Goal: Find specific page/section: Find specific page/section

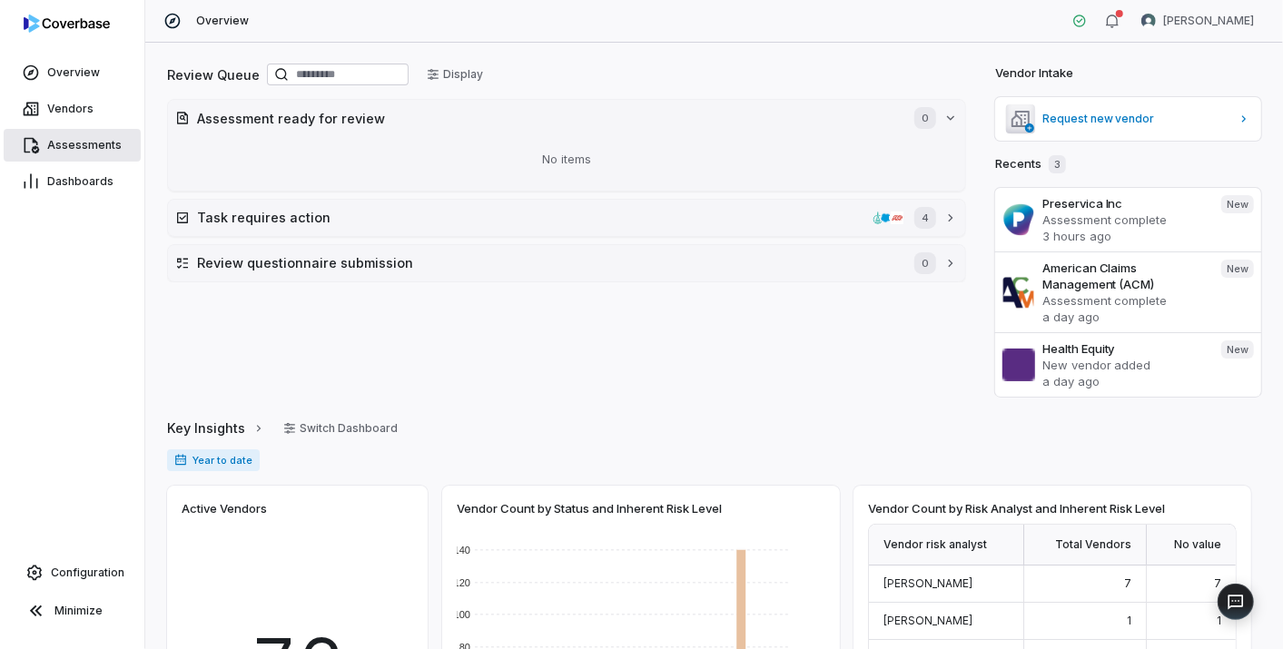
click at [96, 139] on span "Assessments" at bounding box center [84, 145] width 74 height 15
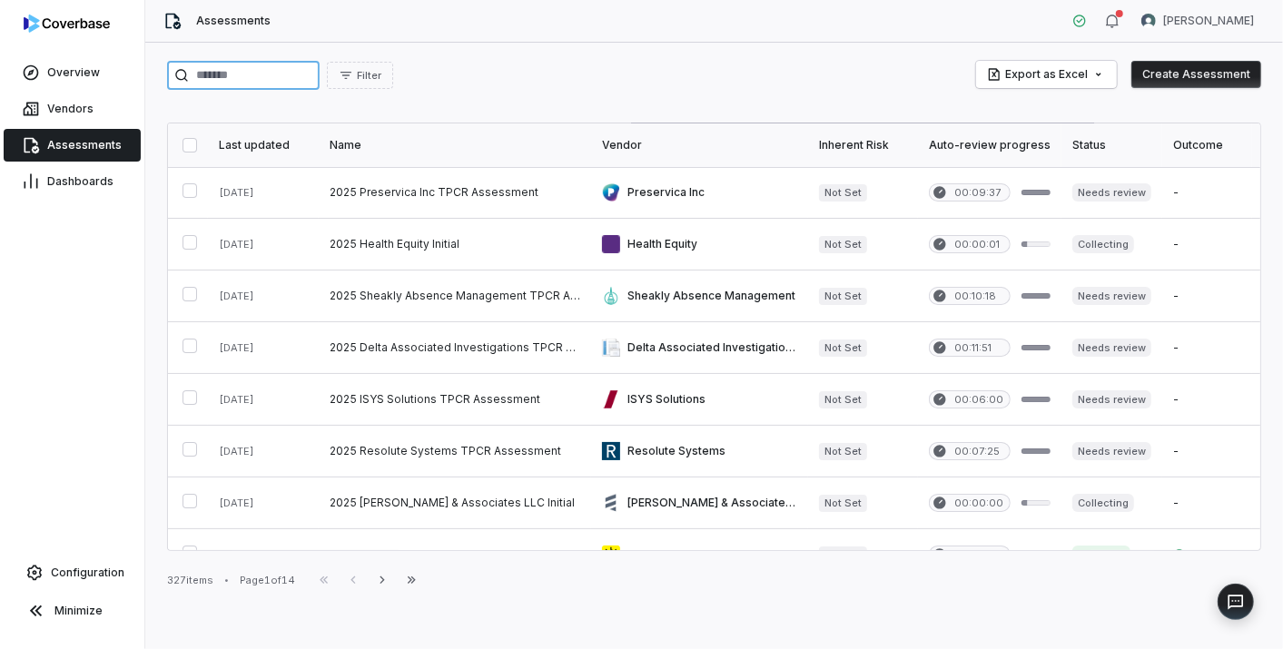
click at [261, 88] on input "search" at bounding box center [243, 75] width 153 height 29
paste input "**********"
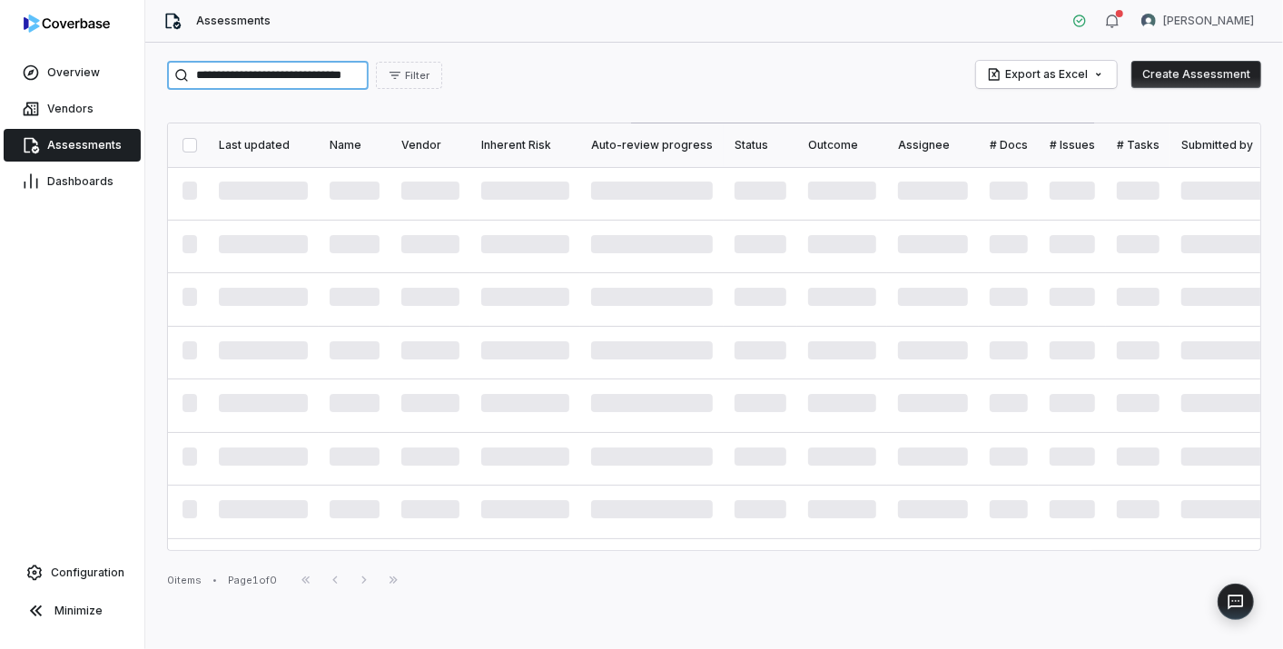
scroll to position [0, 36]
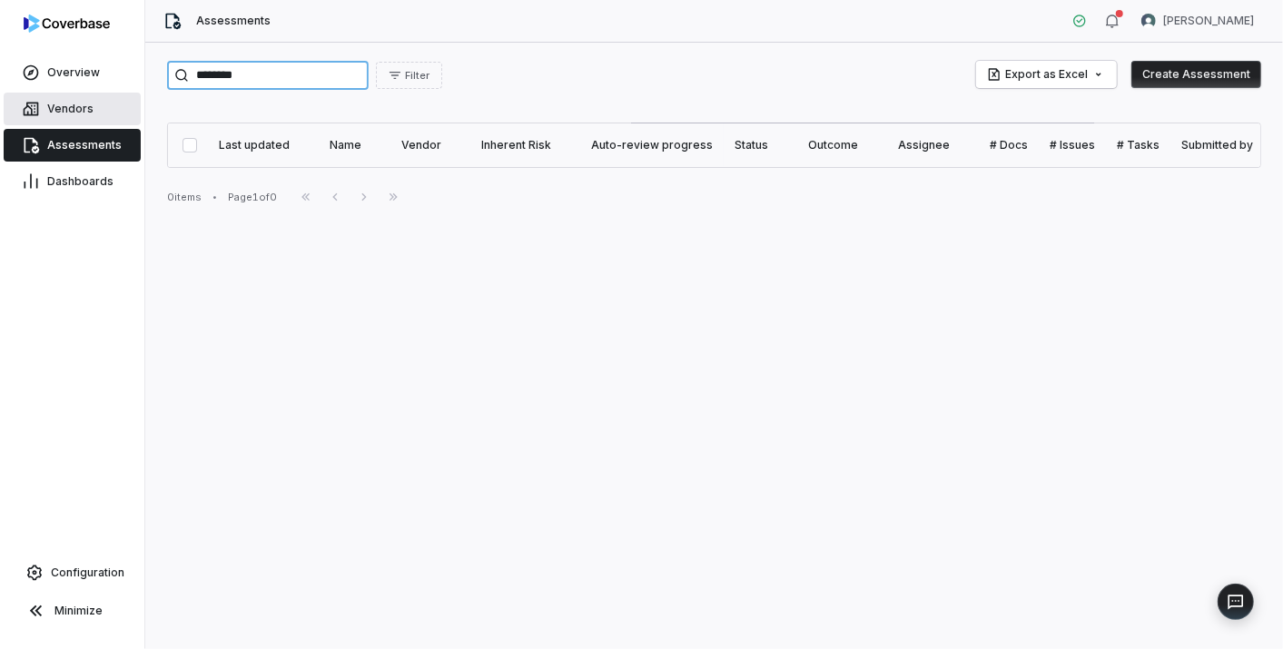
type input "********"
click at [45, 109] on link "Vendors" at bounding box center [72, 109] width 137 height 33
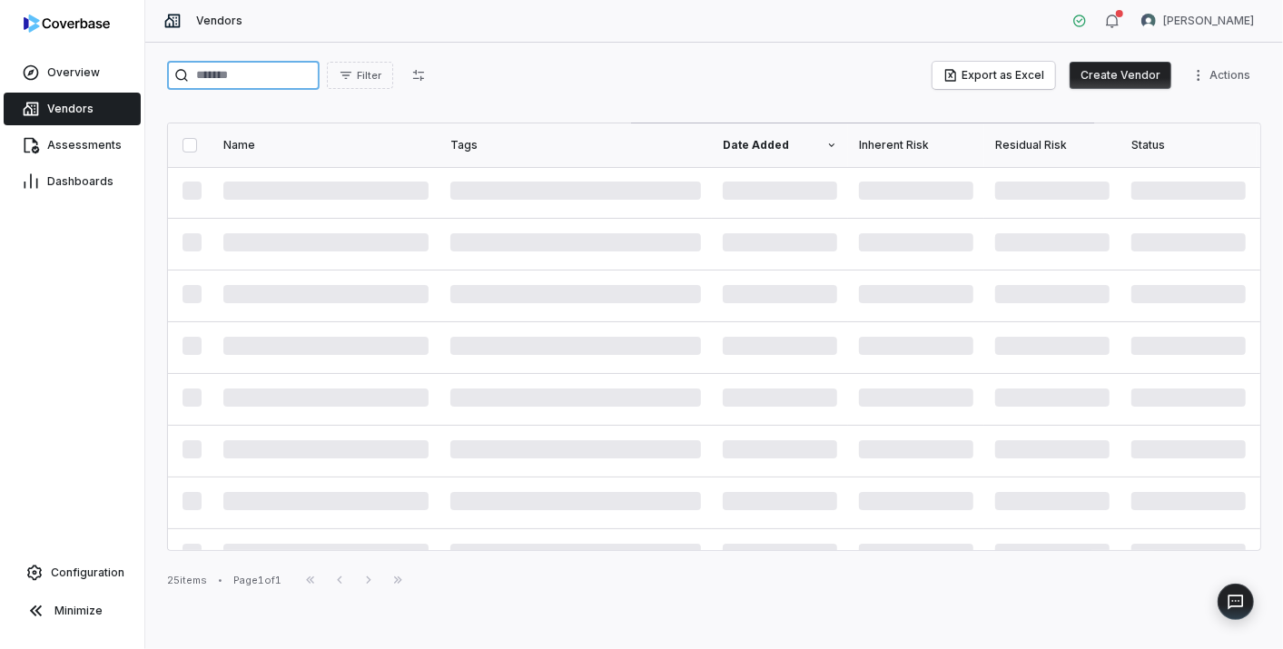
click at [221, 69] on input "search" at bounding box center [243, 75] width 153 height 29
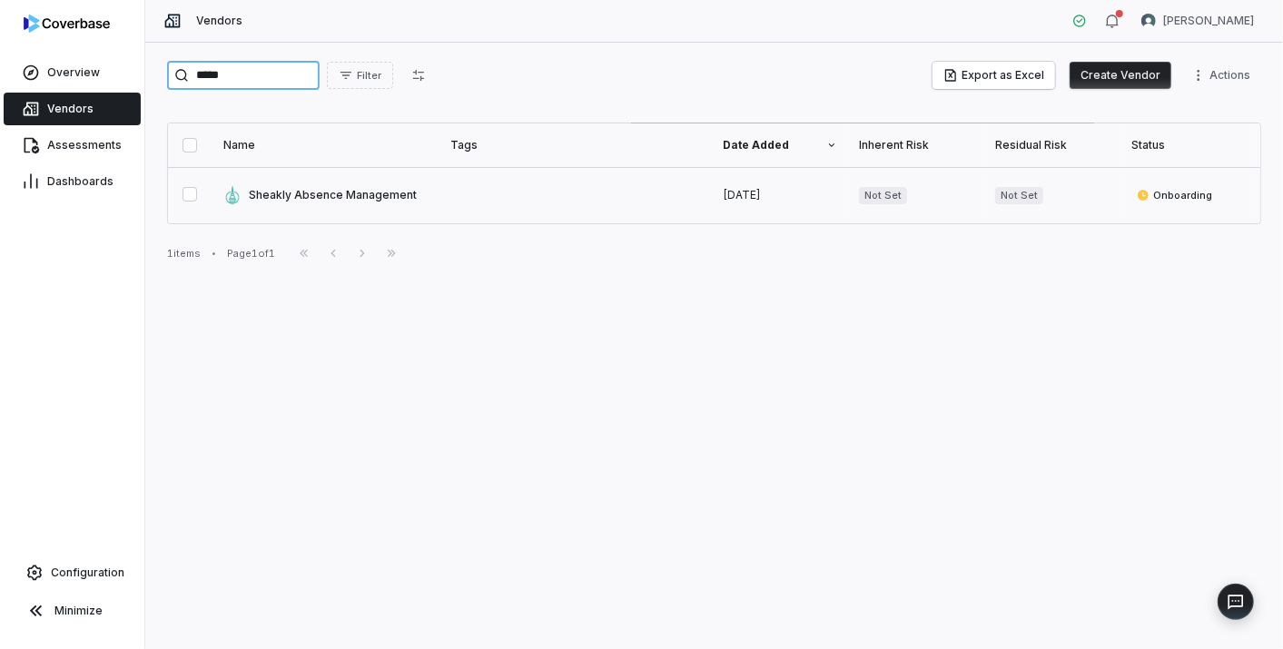
type input "*****"
click at [324, 193] on link at bounding box center [326, 195] width 227 height 56
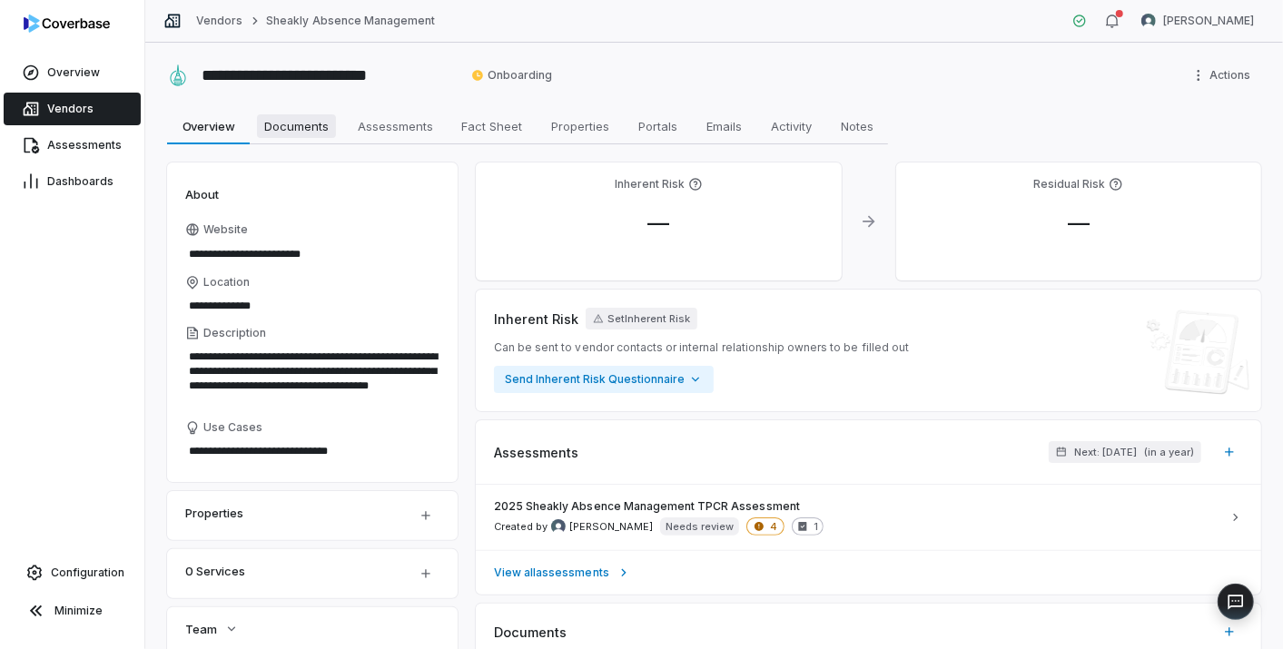
click at [303, 123] on span "Documents" at bounding box center [296, 126] width 79 height 24
type textarea "*"
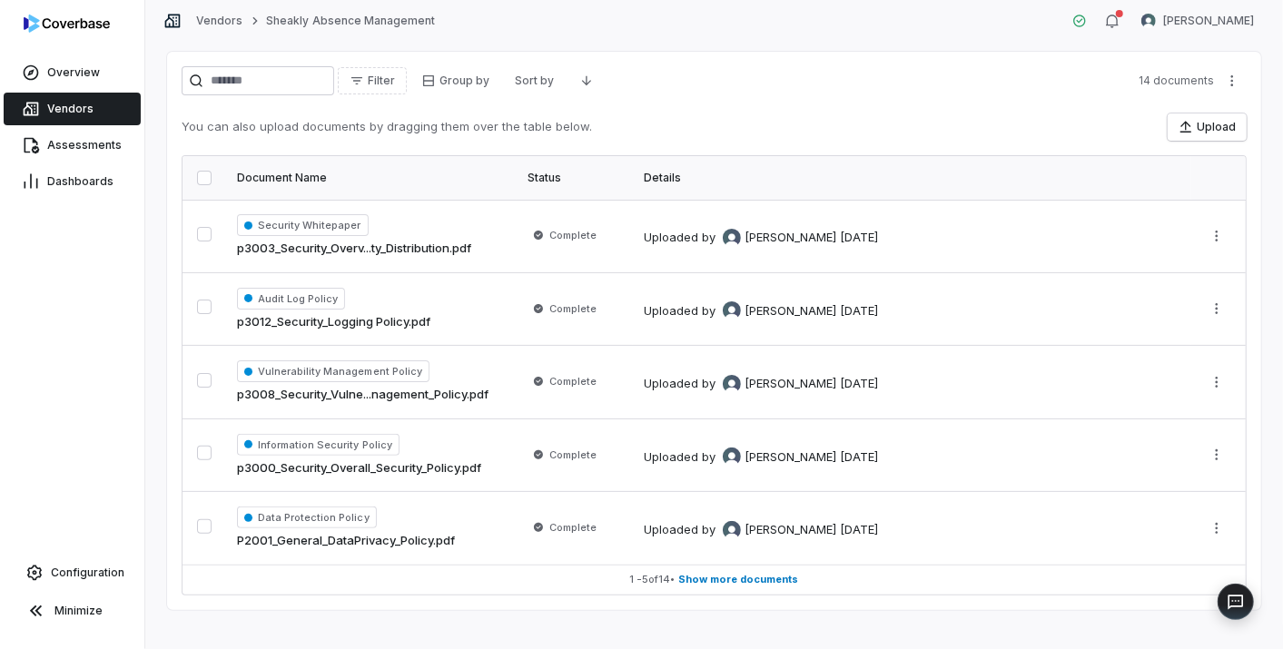
scroll to position [126, 0]
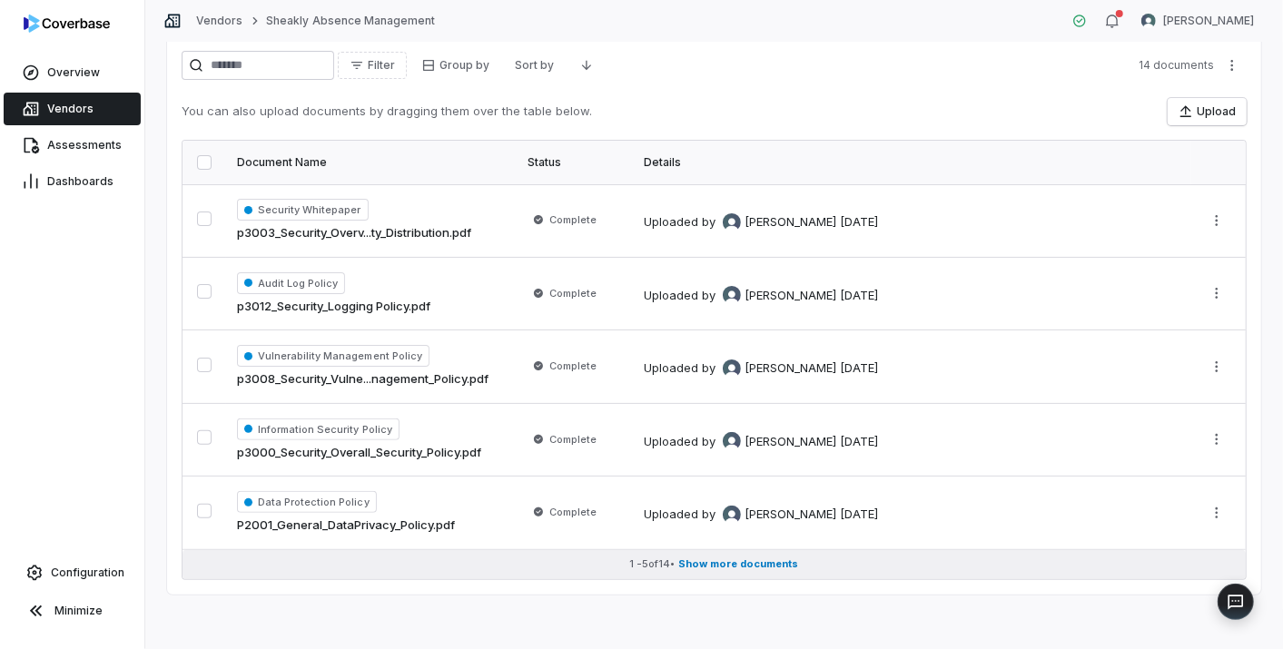
click at [710, 558] on span "Show more documents" at bounding box center [739, 565] width 120 height 14
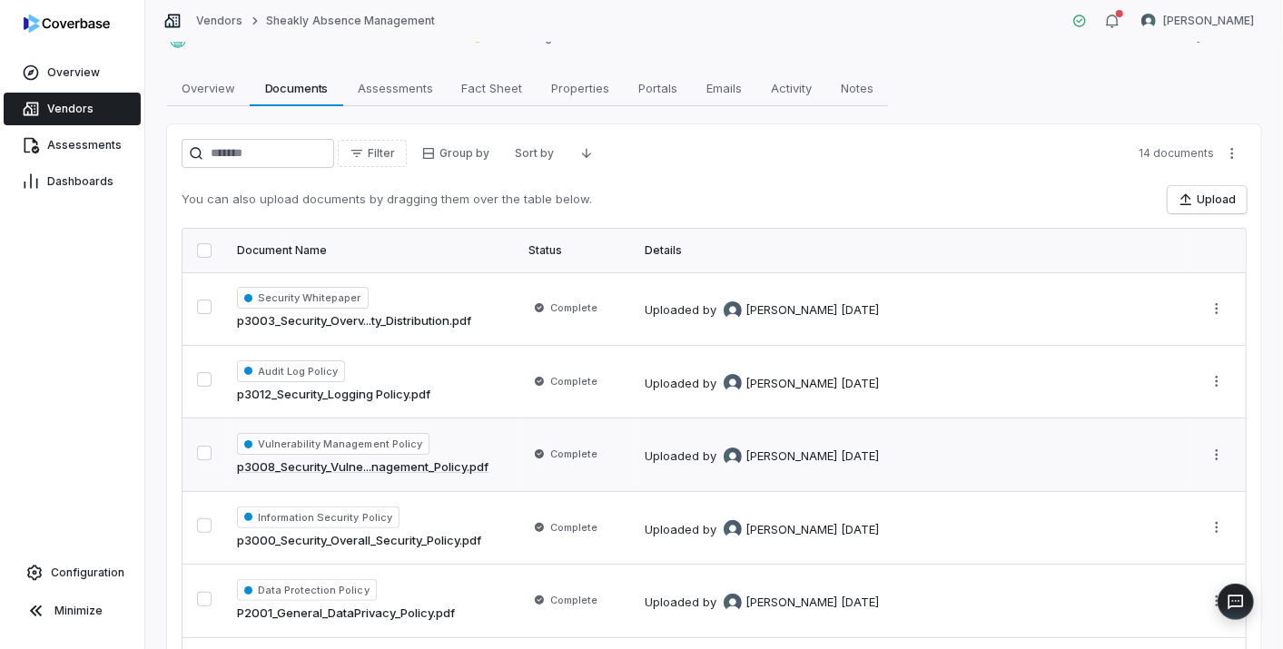
scroll to position [0, 0]
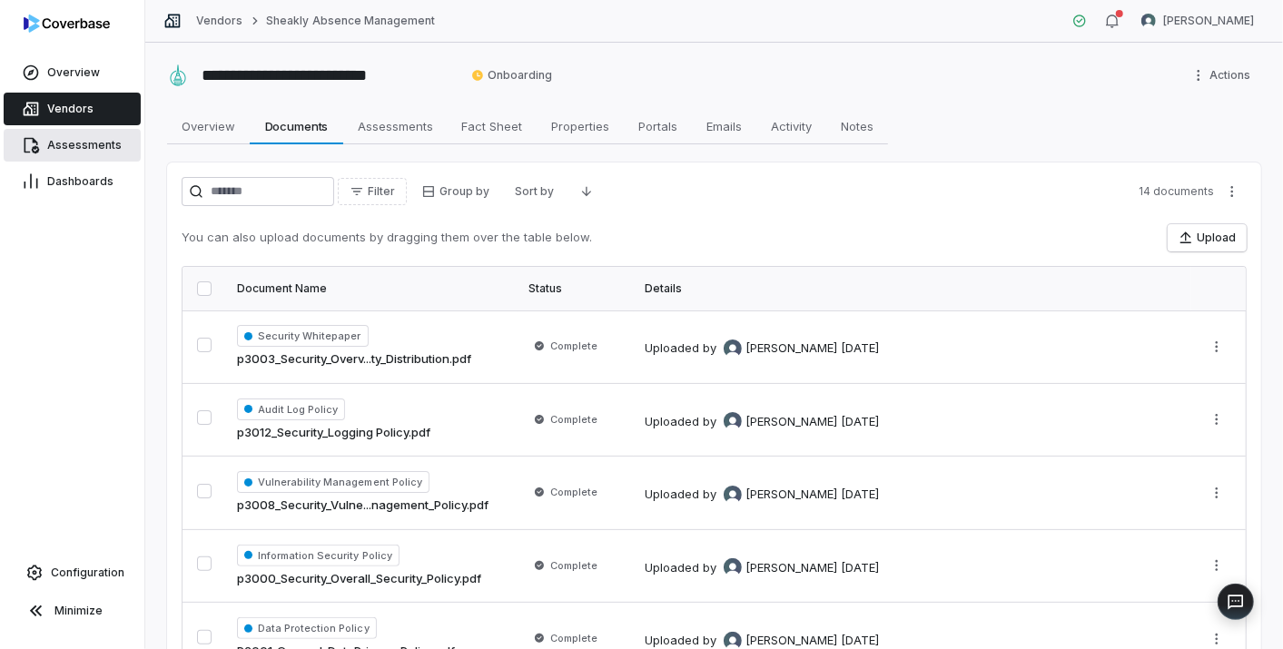
click at [58, 153] on link "Assessments" at bounding box center [72, 145] width 137 height 33
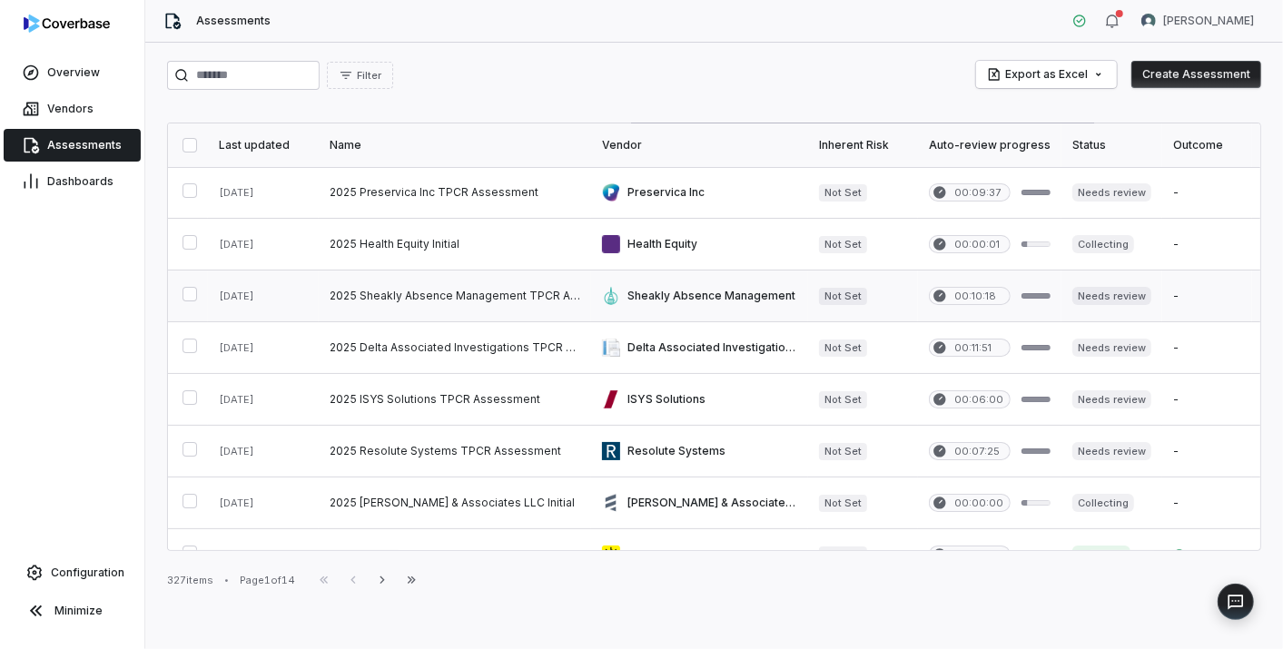
click at [391, 295] on link at bounding box center [455, 296] width 272 height 51
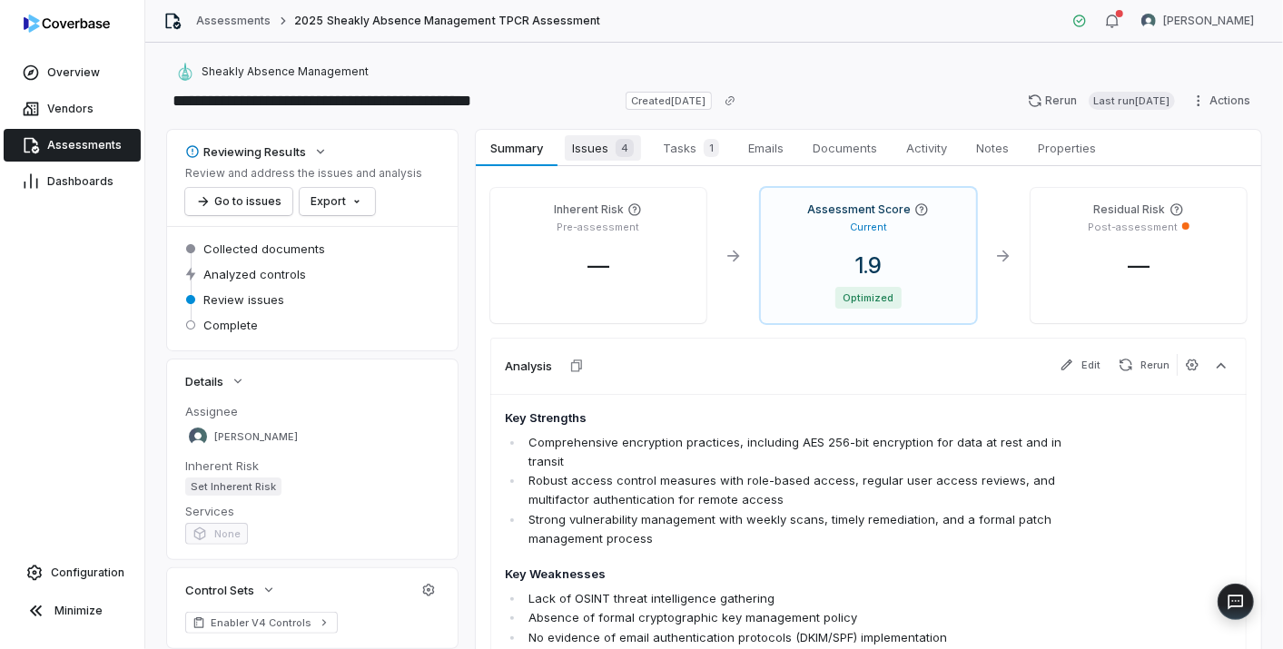
click at [589, 159] on span "Issues 4" at bounding box center [603, 147] width 76 height 25
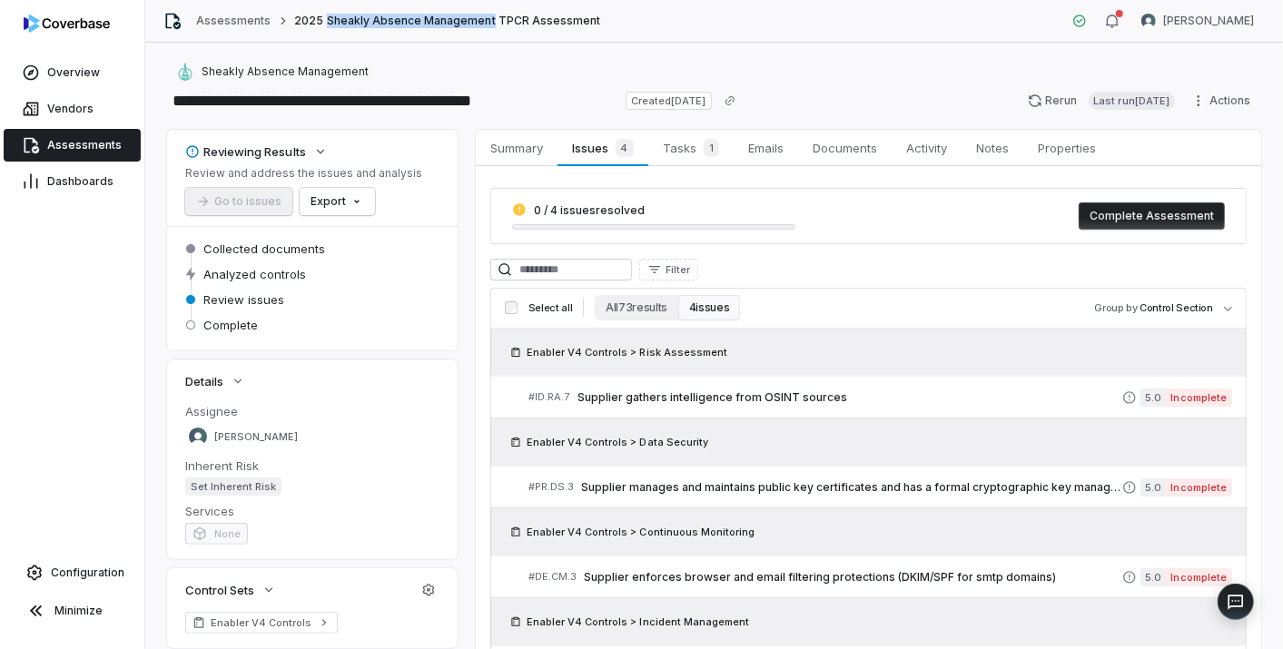
drag, startPoint x: 322, startPoint y: 20, endPoint x: 482, endPoint y: 22, distance: 160.8
click at [482, 22] on span "2025 Sheakly Absence Management TPCR Assessment" at bounding box center [447, 21] width 306 height 15
copy span "Sheakly Absence Management"
